Goal: Task Accomplishment & Management: Use online tool/utility

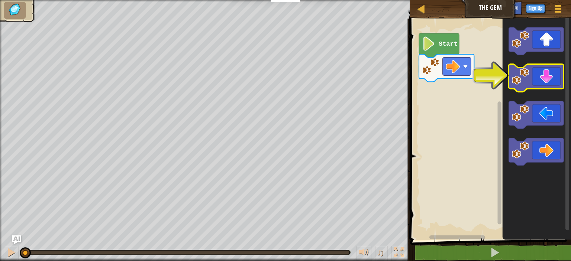
click at [525, 68] on icon "Blockly Workspace" at bounding box center [536, 78] width 55 height 28
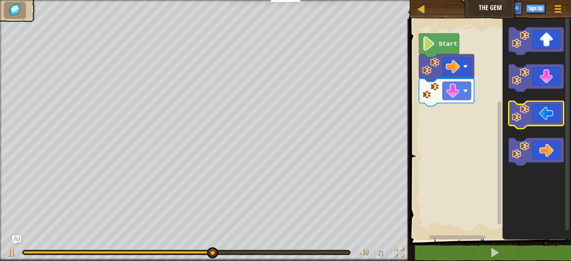
click at [516, 111] on image "Blockly Workspace" at bounding box center [520, 113] width 17 height 17
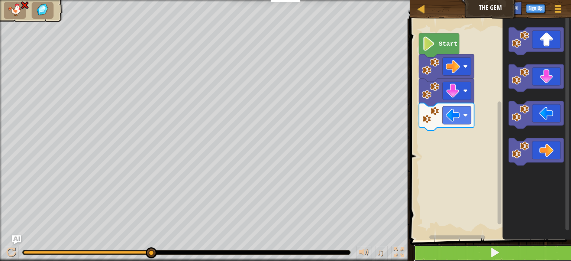
click at [454, 249] on button at bounding box center [494, 253] width 163 height 17
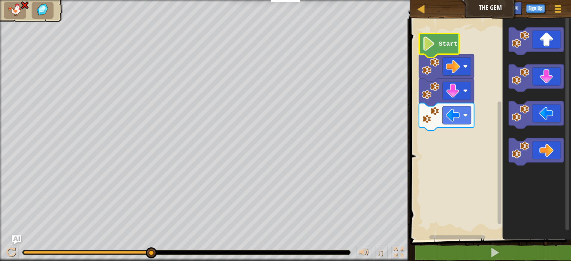
click at [433, 41] on image "Blockly Workspace" at bounding box center [428, 43] width 13 height 14
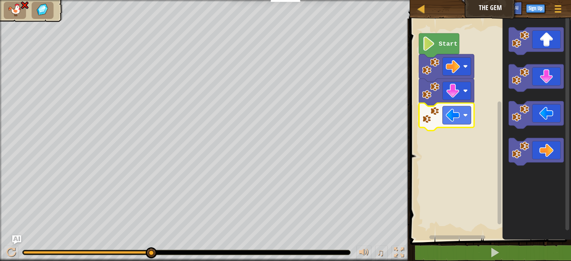
click at [434, 118] on image "Blockly Workspace" at bounding box center [430, 115] width 17 height 17
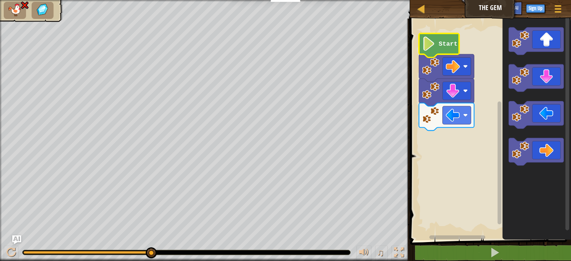
click at [445, 50] on icon "Blockly Workspace" at bounding box center [439, 45] width 40 height 24
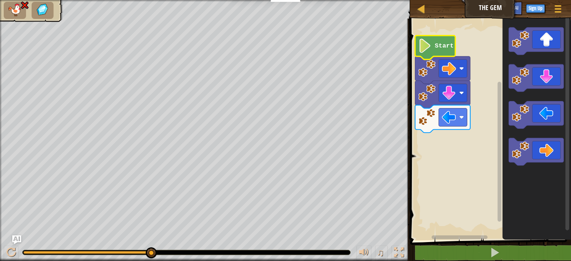
click at [456, 235] on rect "Blockly Workspace" at bounding box center [452, 238] width 89 height 6
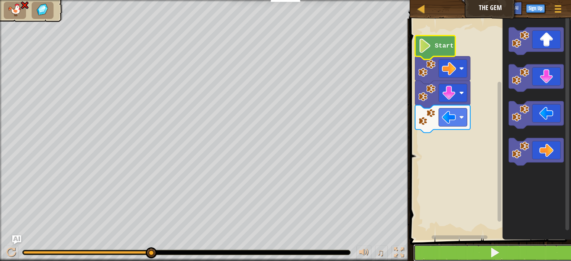
click at [455, 249] on button at bounding box center [494, 253] width 163 height 17
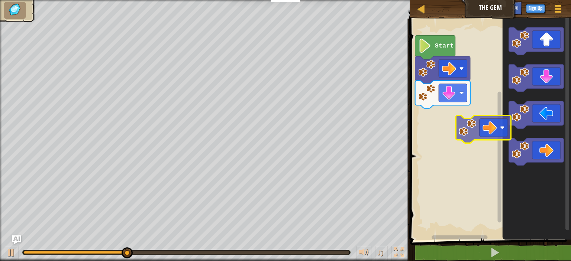
click at [464, 126] on div "Start" at bounding box center [489, 128] width 163 height 226
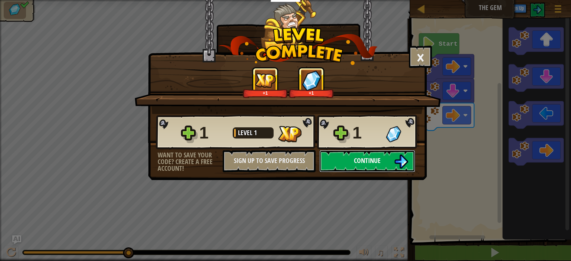
click at [373, 159] on span "Continue" at bounding box center [367, 160] width 27 height 9
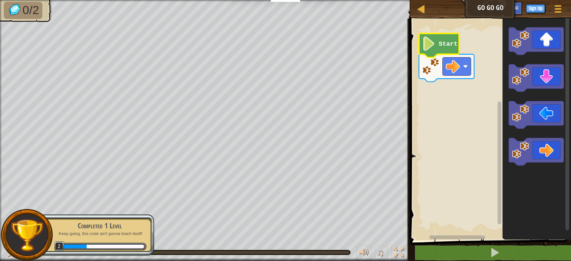
click at [431, 42] on image "Blockly Workspace" at bounding box center [428, 43] width 13 height 14
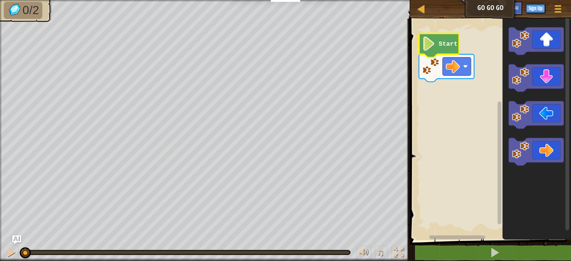
click at [428, 51] on image "Blockly Workspace" at bounding box center [428, 43] width 13 height 14
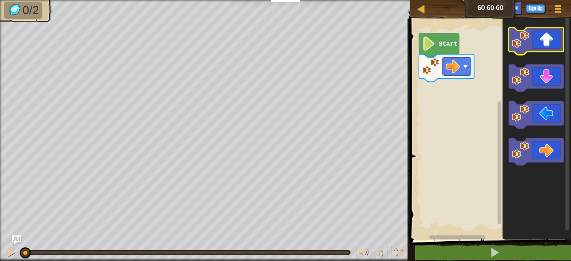
click at [538, 49] on icon "Blockly Workspace" at bounding box center [536, 42] width 55 height 28
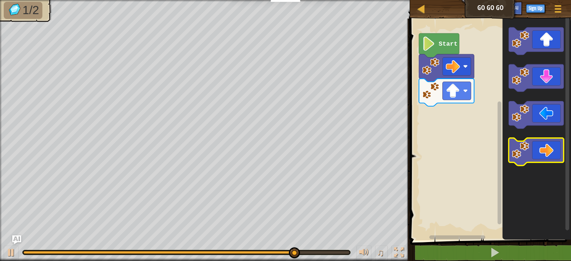
click at [538, 152] on icon "Blockly Workspace" at bounding box center [536, 153] width 55 height 28
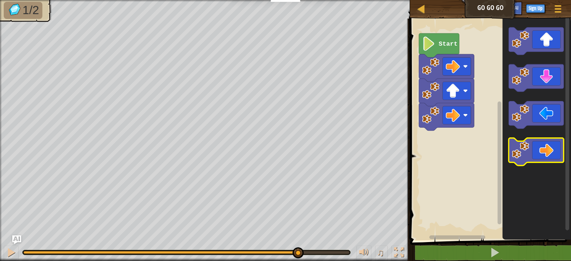
click at [538, 152] on icon "Blockly Workspace" at bounding box center [536, 153] width 55 height 28
